Goal: Navigation & Orientation: Find specific page/section

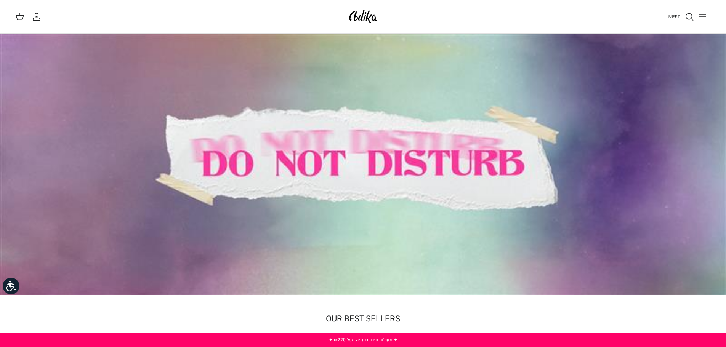
drag, startPoint x: 0, startPoint y: 0, endPoint x: 706, endPoint y: 16, distance: 706.0
click at [706, 16] on icon "Toggle menu" at bounding box center [702, 16] width 9 height 9
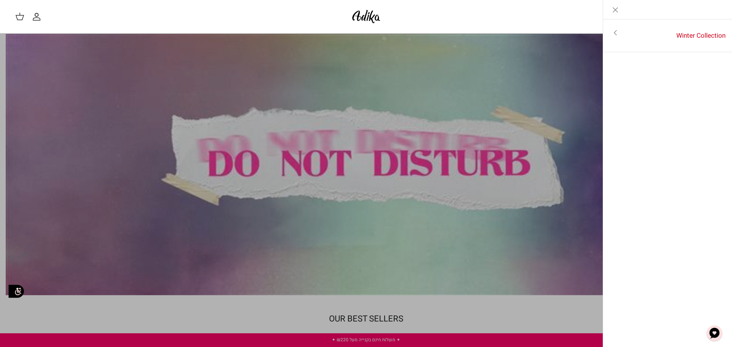
drag, startPoint x: 615, startPoint y: 8, endPoint x: 610, endPoint y: 10, distance: 6.2
click at [615, 8] on icon "Close" at bounding box center [615, 9] width 9 height 9
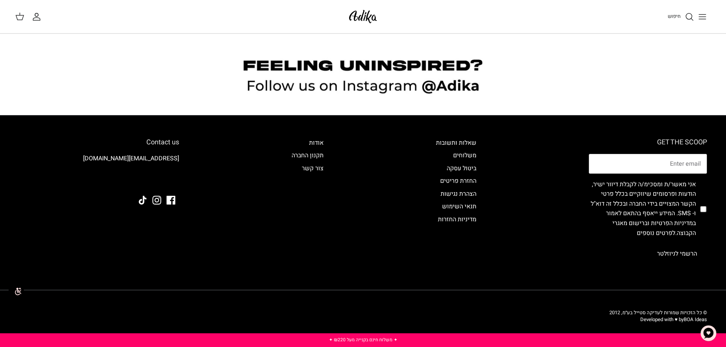
scroll to position [697, 0]
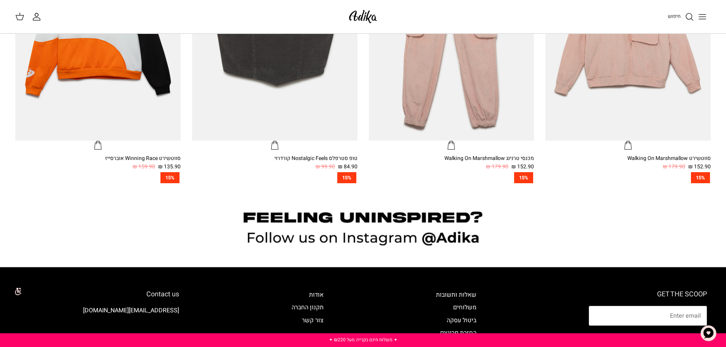
click at [702, 18] on icon "Toggle menu" at bounding box center [702, 16] width 9 height 9
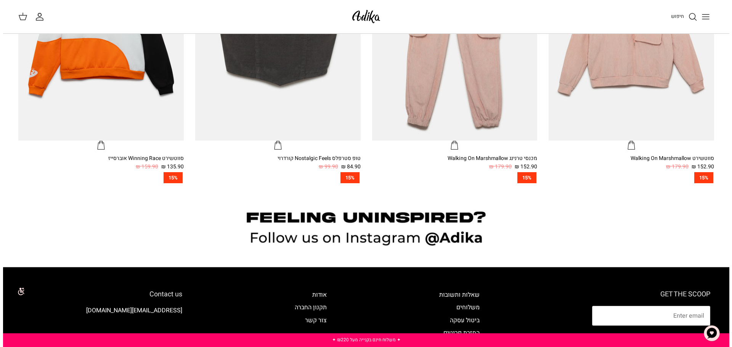
scroll to position [699, 0]
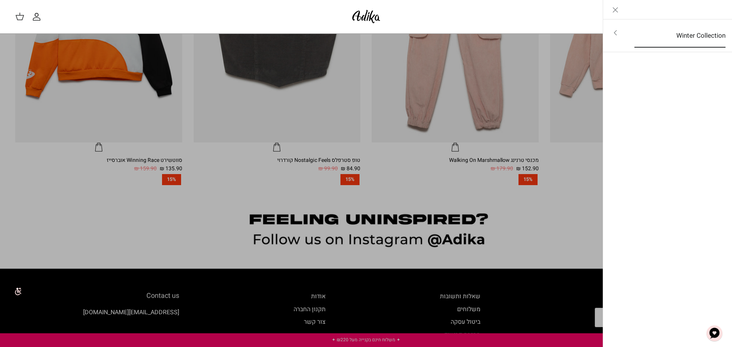
click at [692, 39] on link "Winter Collection" at bounding box center [680, 36] width 105 height 24
click at [692, 39] on link "לכל הפריטים" at bounding box center [668, 33] width 122 height 19
